Goal: Find specific page/section: Find specific page/section

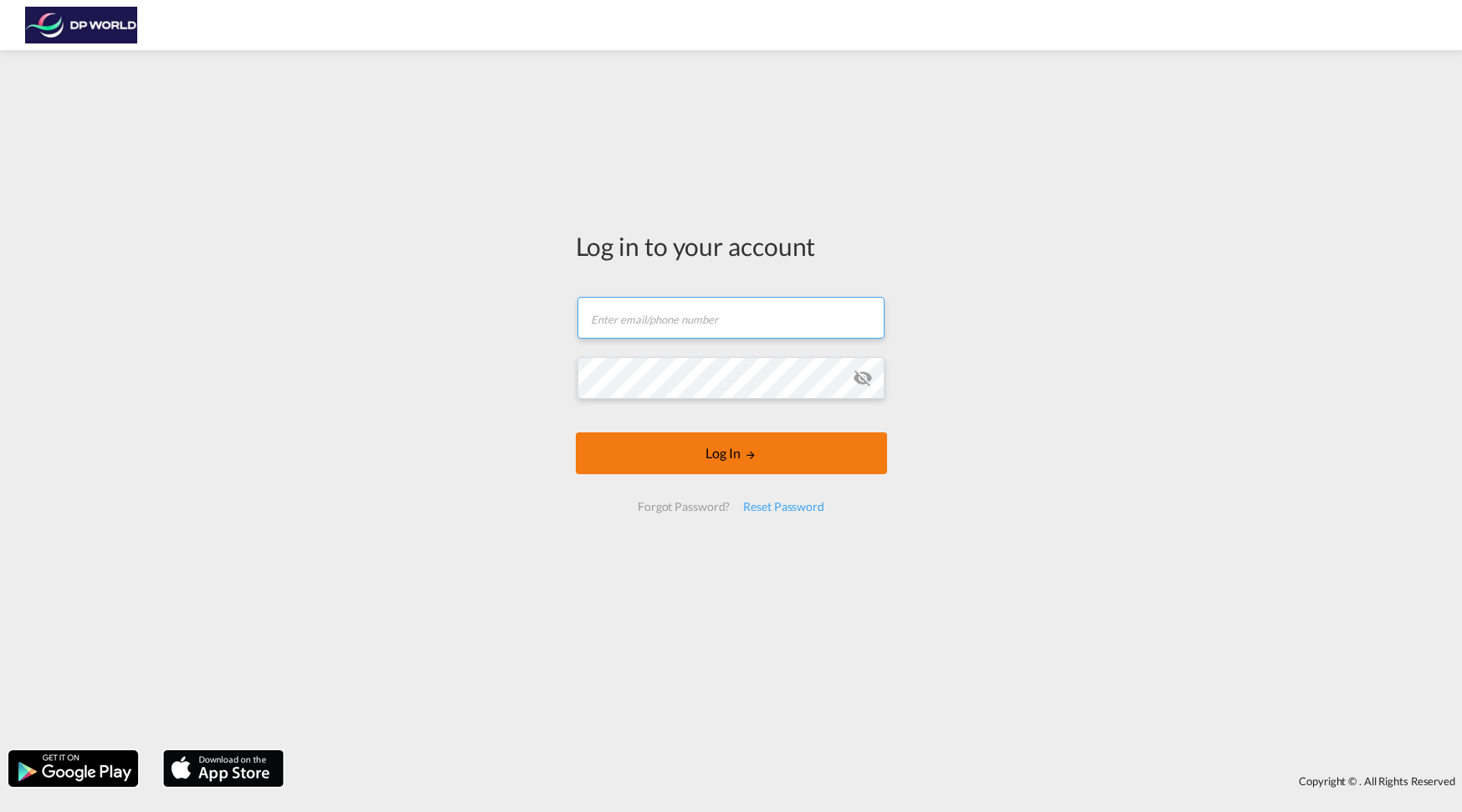
type input "[PERSON_NAME][EMAIL_ADDRESS][PERSON_NAME][DOMAIN_NAME]"
click at [755, 440] on button "Log In" at bounding box center [732, 453] width 312 height 42
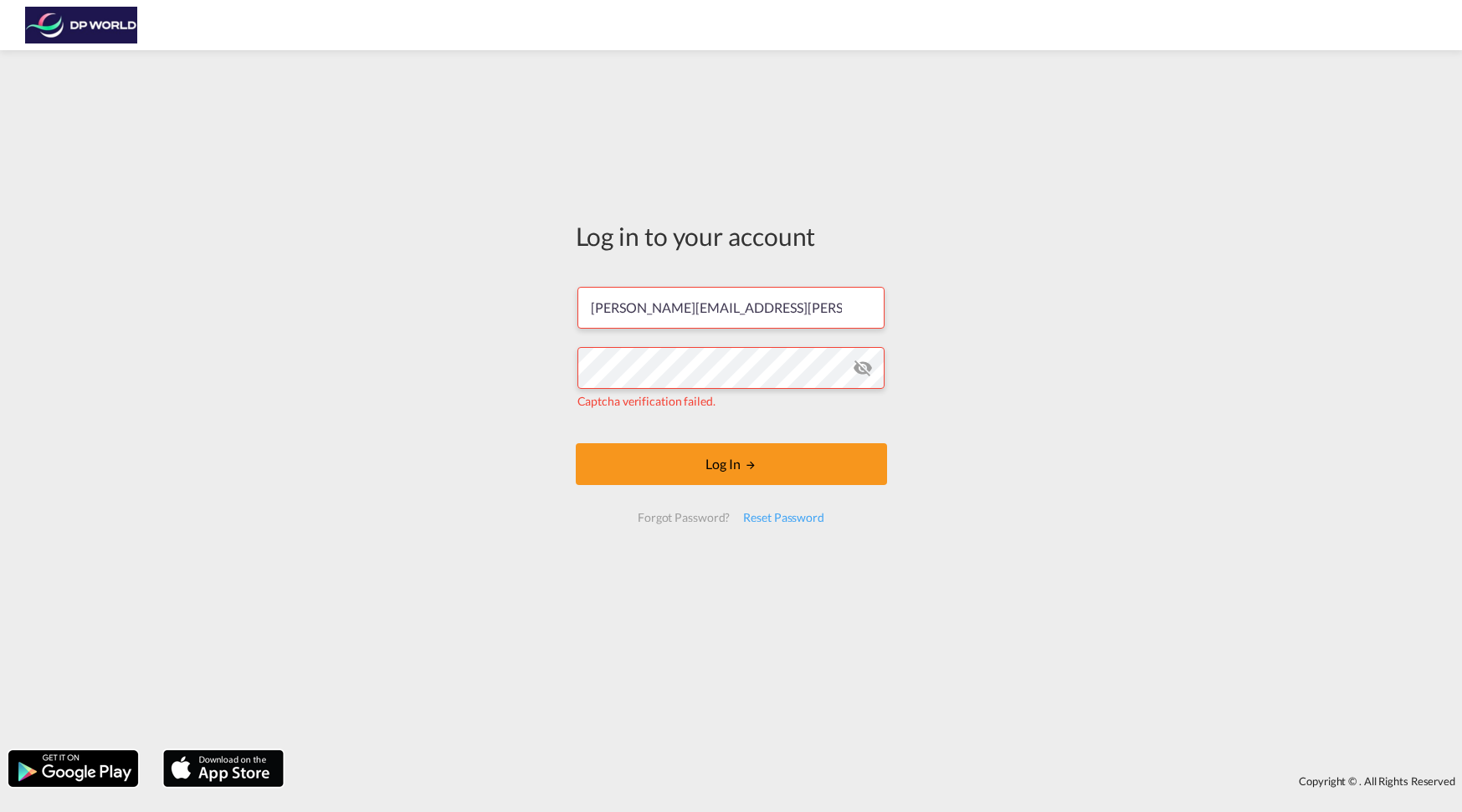
click at [867, 364] on md-icon "icon-eye-off" at bounding box center [863, 368] width 20 height 20
click at [920, 400] on div "Log in to your account [PERSON_NAME][EMAIL_ADDRESS][PERSON_NAME][DOMAIN_NAME] C…" at bounding box center [731, 400] width 1462 height 683
click at [727, 475] on button "Log In" at bounding box center [732, 464] width 312 height 42
click at [682, 406] on span "Captcha verification failed." at bounding box center [646, 401] width 138 height 15
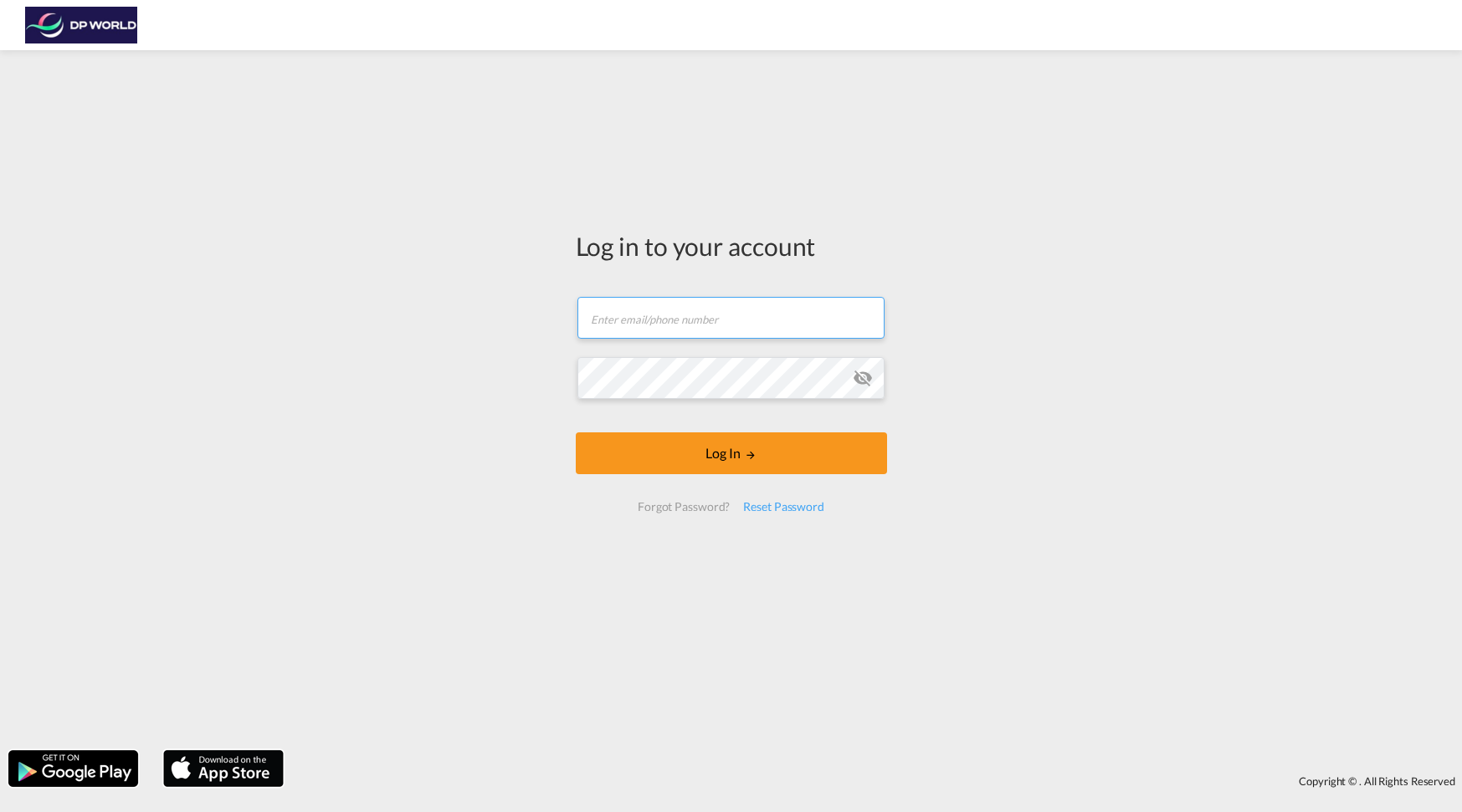
type input "[PERSON_NAME][EMAIL_ADDRESS][PERSON_NAME][DOMAIN_NAME]"
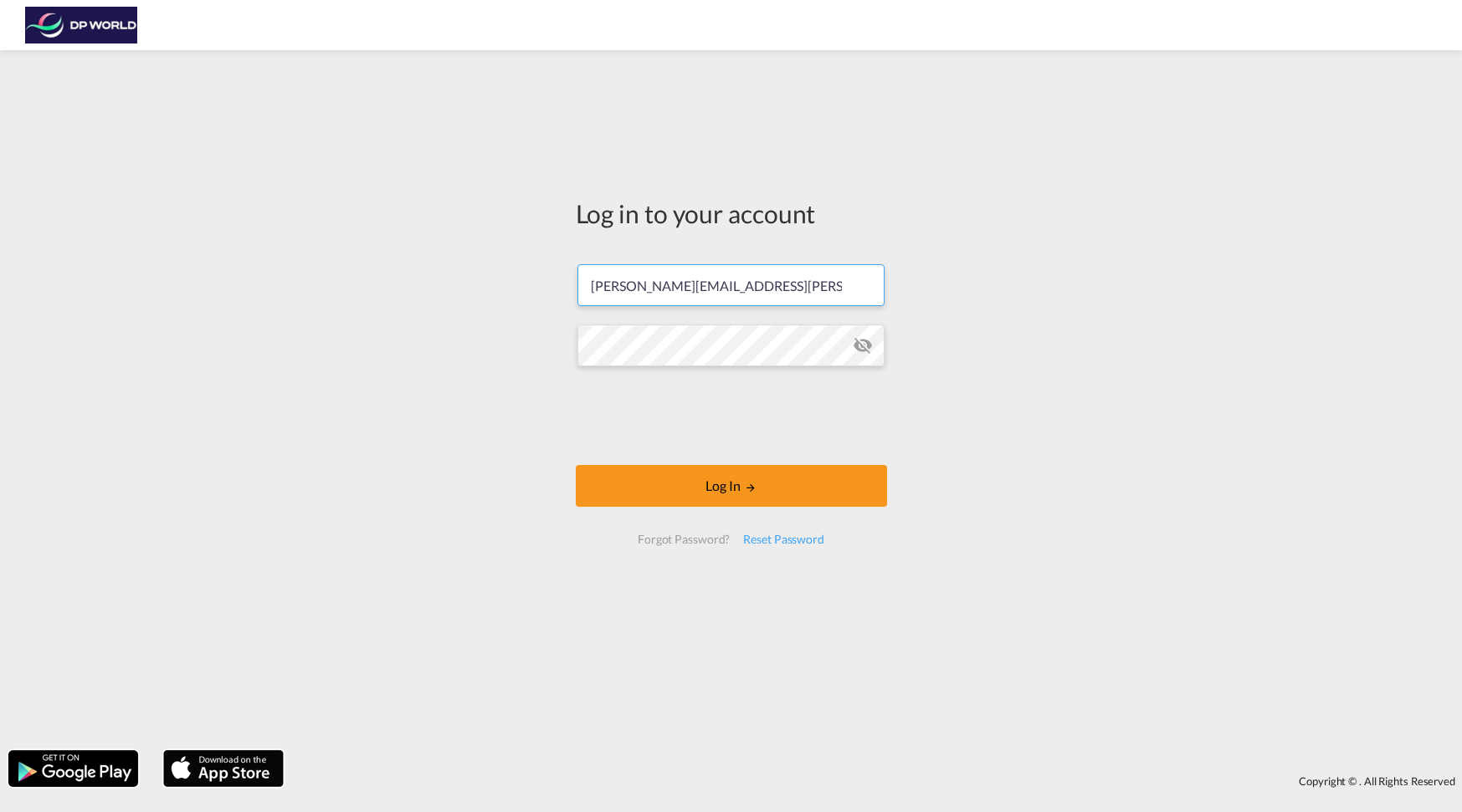
click at [766, 461] on form "philip.blumenthal@dpworld.com Log In Forgot Password? Reset Password" at bounding box center [732, 405] width 312 height 314
click at [749, 491] on md-icon "LOGIN" at bounding box center [750, 488] width 12 height 12
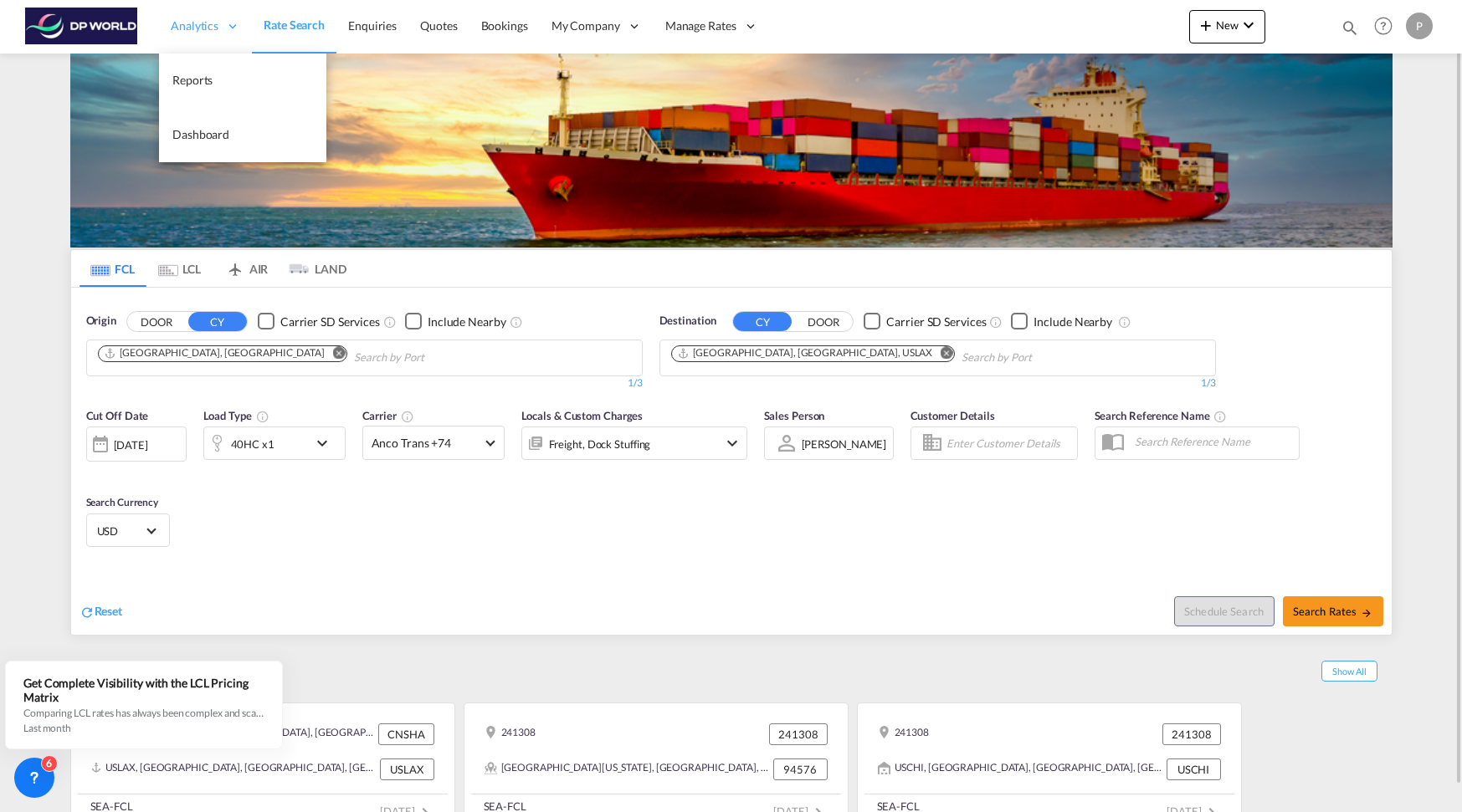
click at [228, 31] on icon at bounding box center [232, 26] width 15 height 15
click at [210, 86] on span "Reports" at bounding box center [192, 79] width 40 height 15
